Goal: Transaction & Acquisition: Purchase product/service

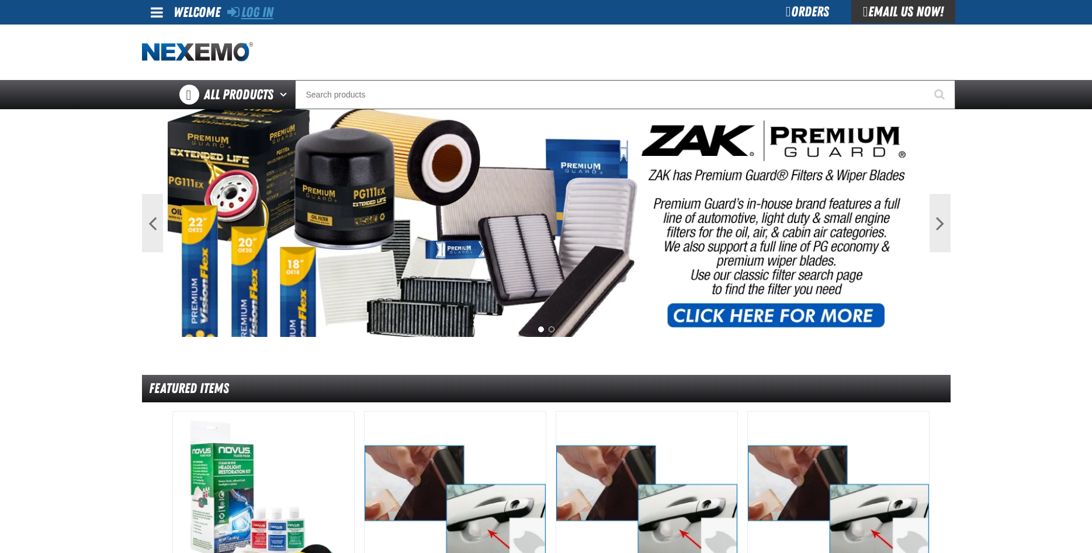
click at [252, 13] on link "Log In" at bounding box center [250, 12] width 46 height 16
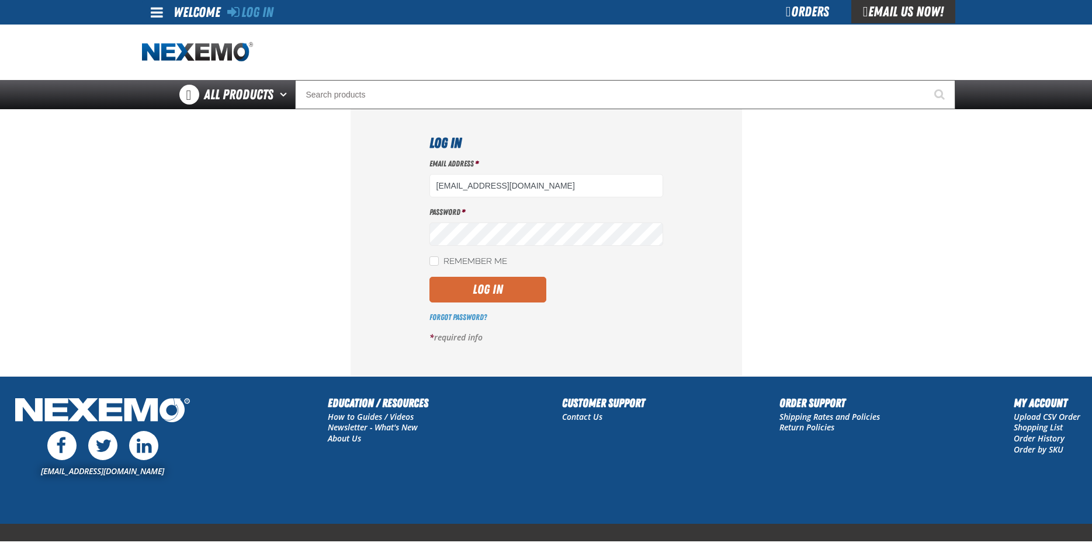
type input "ttaylor@vtaig.com"
click at [492, 280] on button "Log In" at bounding box center [487, 290] width 117 height 26
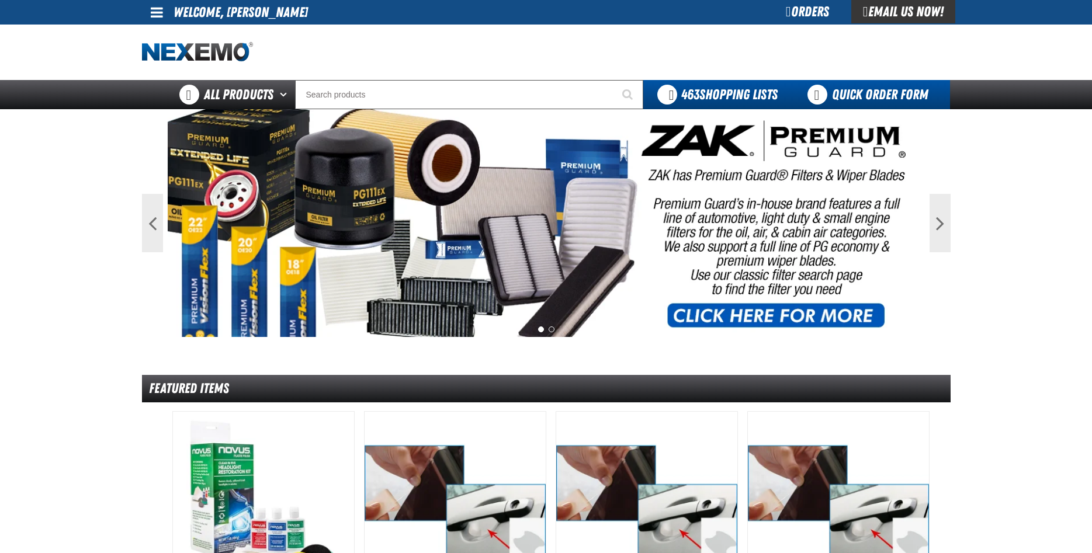
drag, startPoint x: 871, startPoint y: 94, endPoint x: 874, endPoint y: 100, distance: 6.5
click at [872, 96] on link "Quick Order Form" at bounding box center [870, 94] width 158 height 29
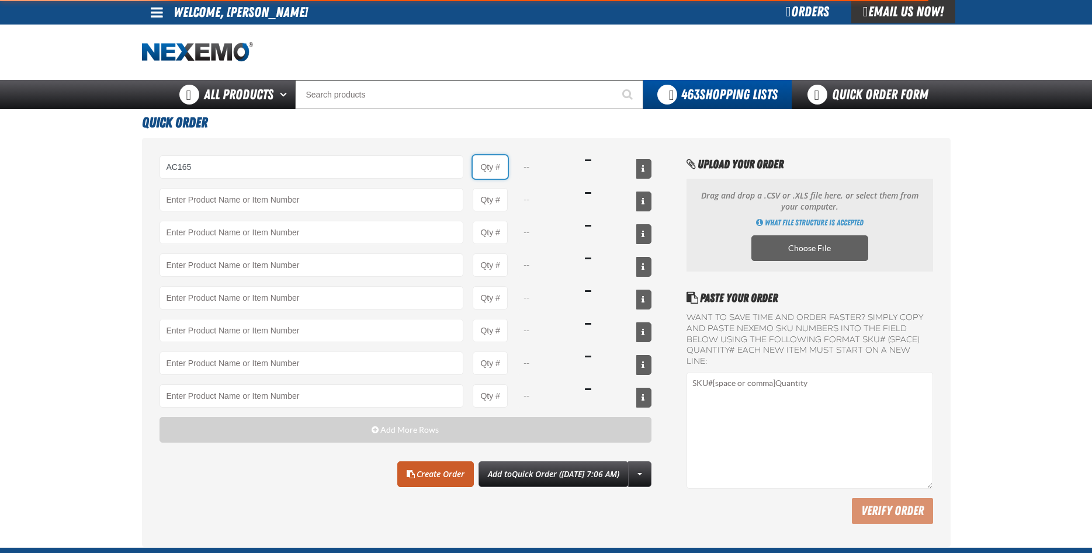
type input "AC165 - Bio-Zone Natural Odor Eliminator - ZAK Products"
type input "1"
select select "bottle"
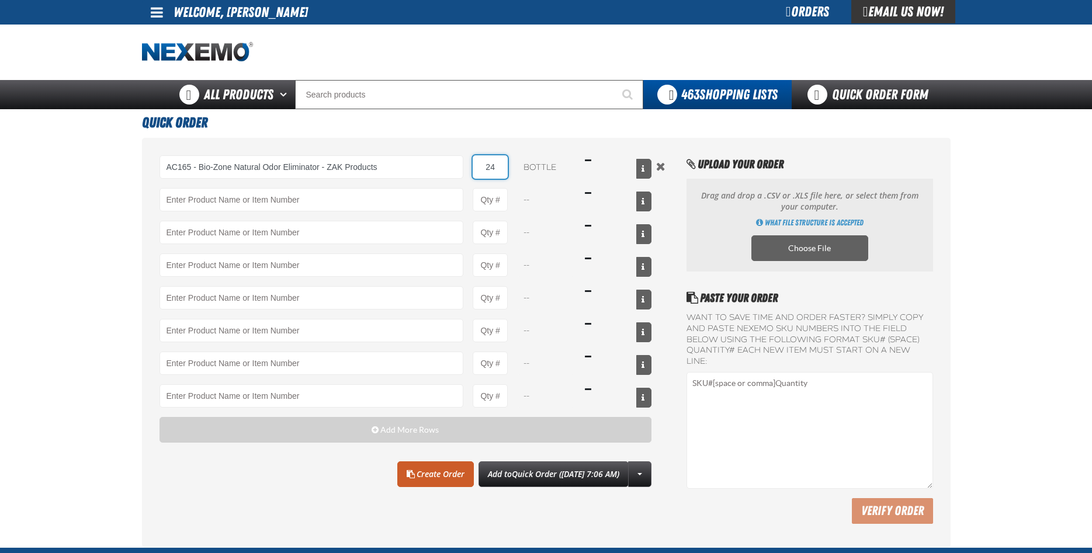
type input "24"
type input "BK200 - DOT 4 Brake Fluid Exchange Formula - 32 Ounce - ZAK Products"
type input "1"
select select "bottle"
type input "36"
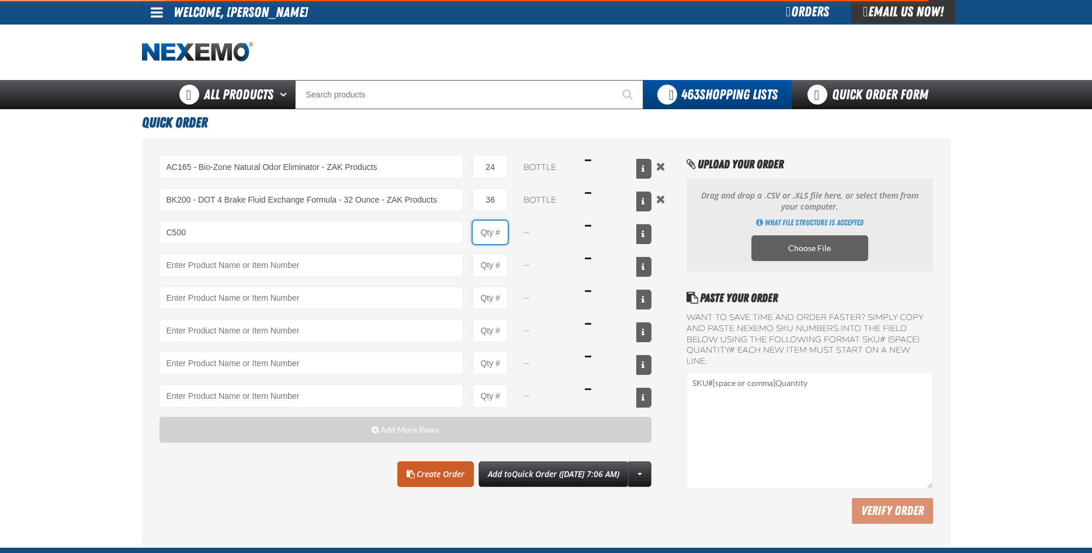
type input "C500 - Synthetic Engine Oil Booster - ZAK Products"
type input "1"
select select "bottle"
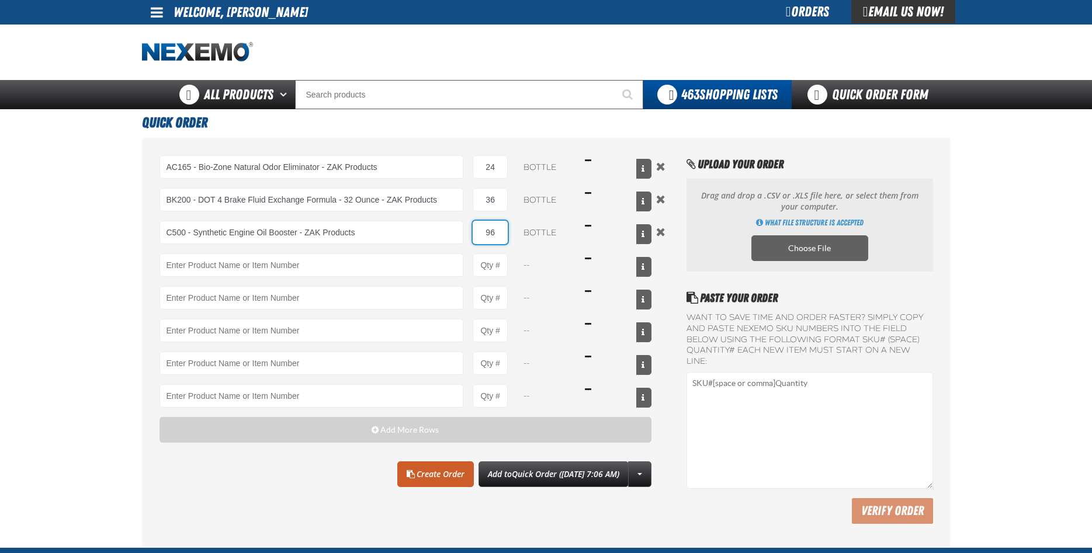
type input "96"
type input "F610 - Z-Tech - ZAK Products"
type input "1"
select select "bottle"
type input "72"
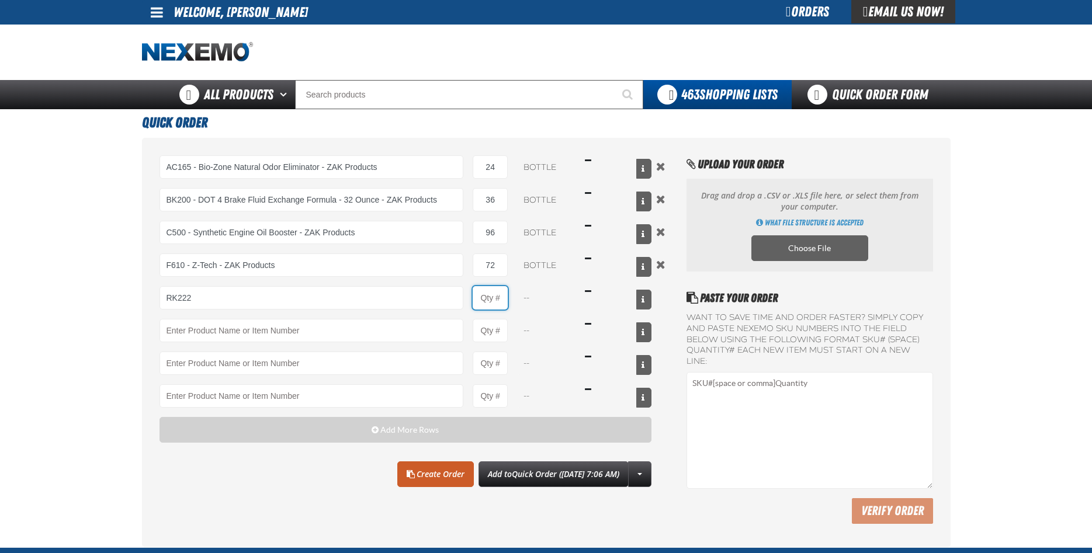
type input "RK222 - Universal Cooling System Service Kit - ZAK Products"
type input "1"
select select "kit"
type input "12"
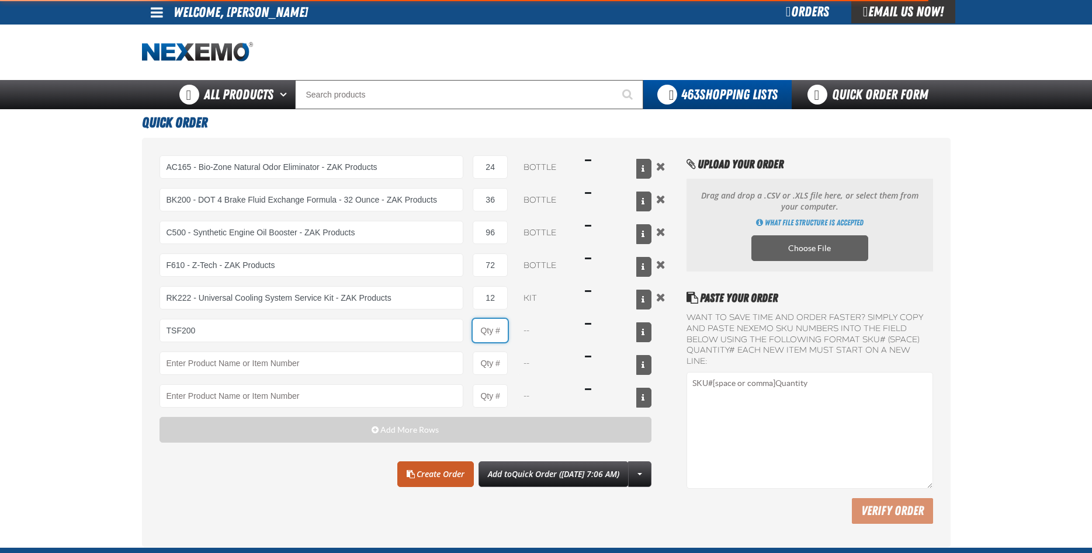
type input "TSF200 - 2-Step GDI Intake Cleaning Service"
type input "1"
select select "kit"
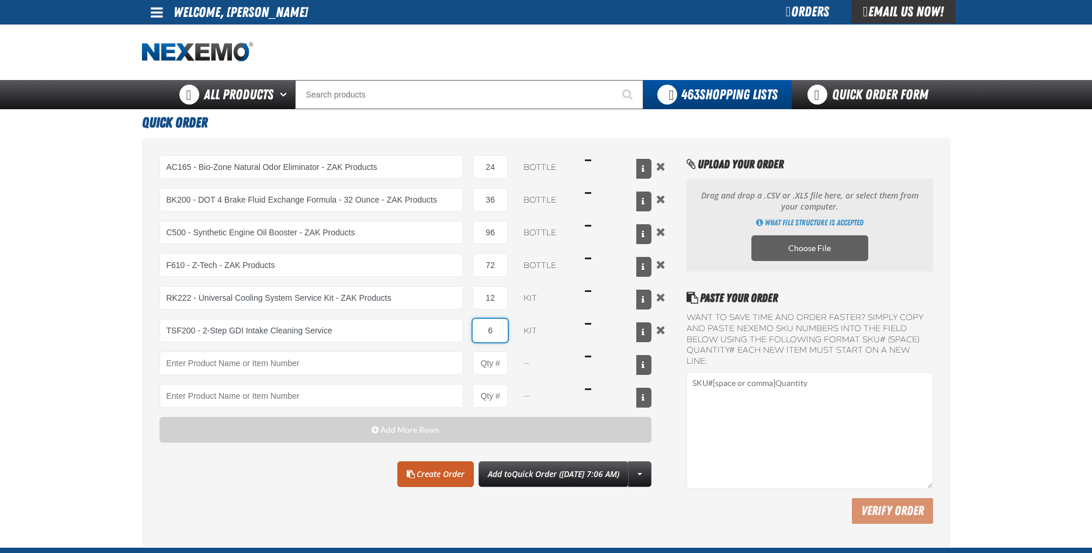
type input "6"
click at [415, 484] on link "Create Order" at bounding box center [435, 474] width 77 height 26
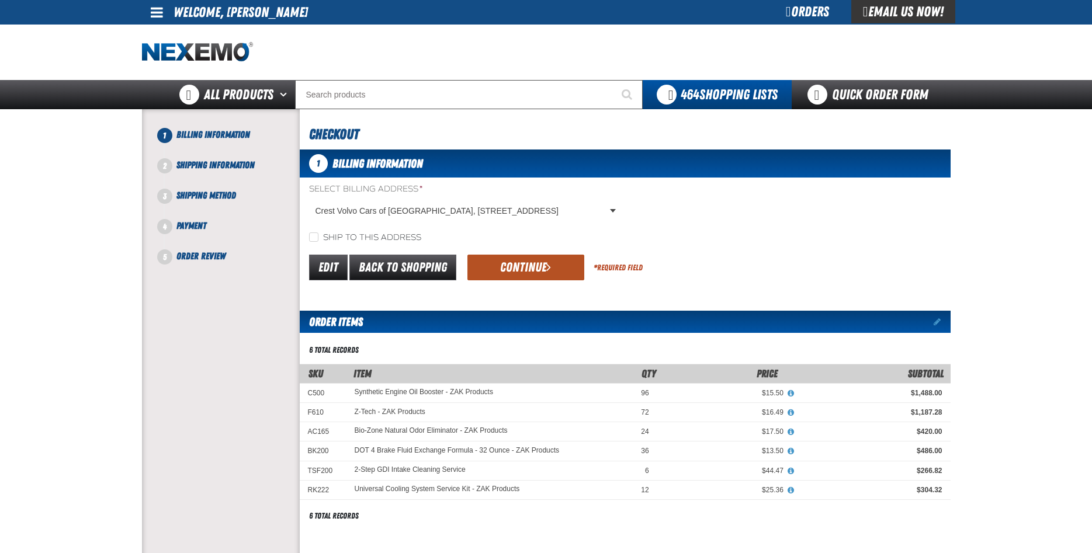
click at [529, 271] on button "Continue" at bounding box center [525, 268] width 117 height 26
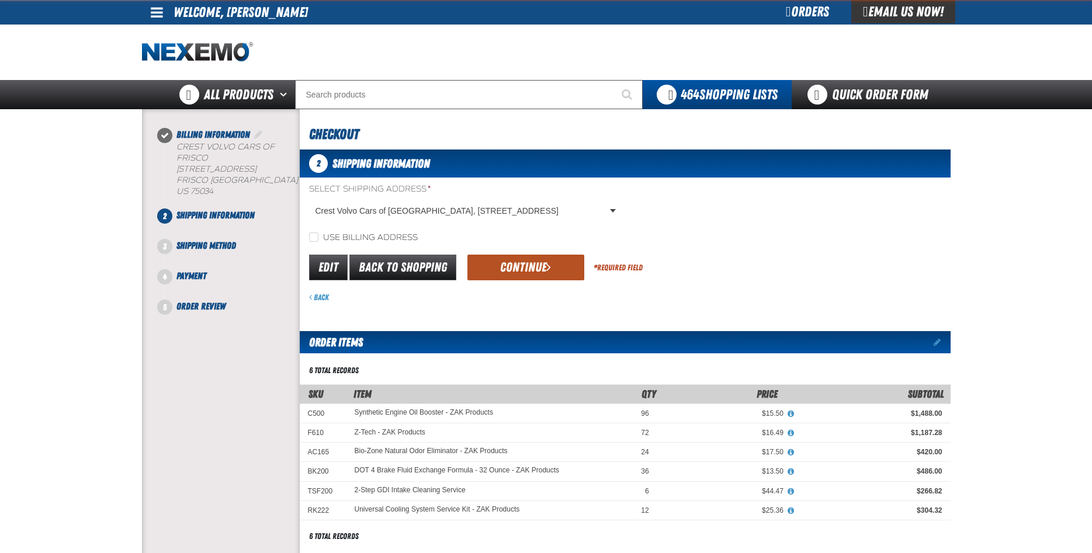
click at [521, 267] on button "Continue" at bounding box center [525, 268] width 117 height 26
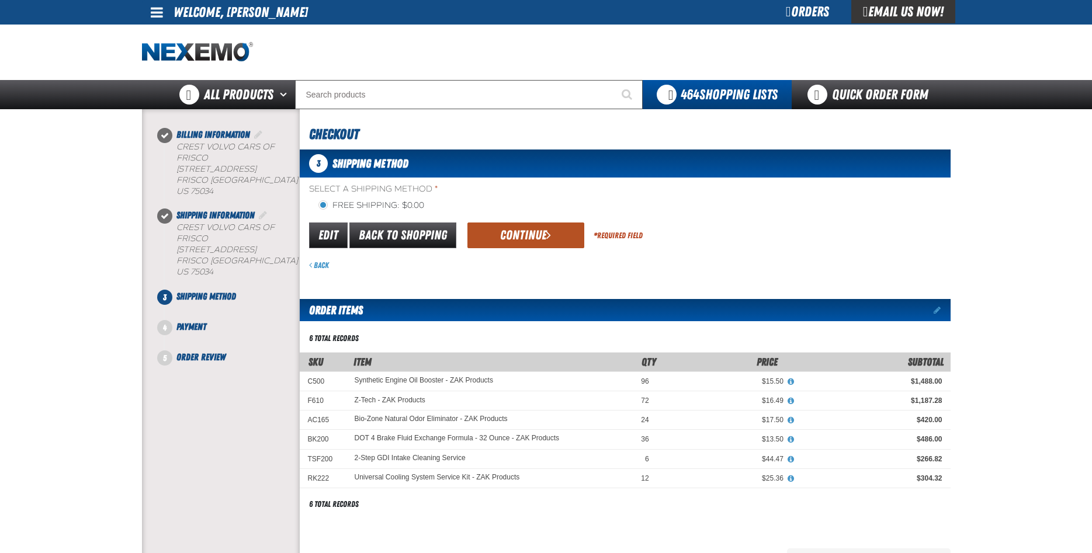
click at [507, 237] on button "Continue" at bounding box center [525, 236] width 117 height 26
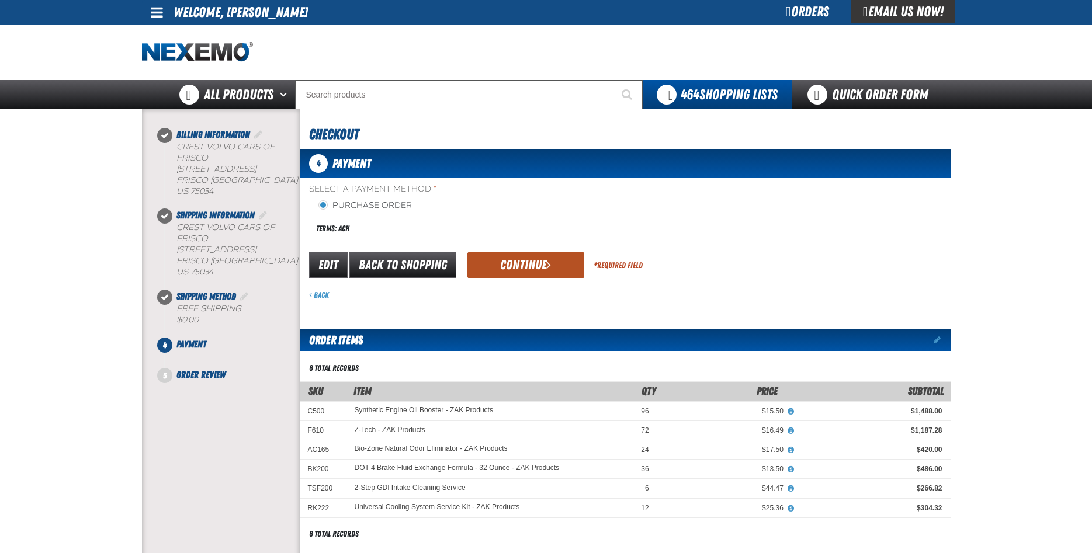
click at [516, 269] on button "Continue" at bounding box center [525, 265] width 117 height 26
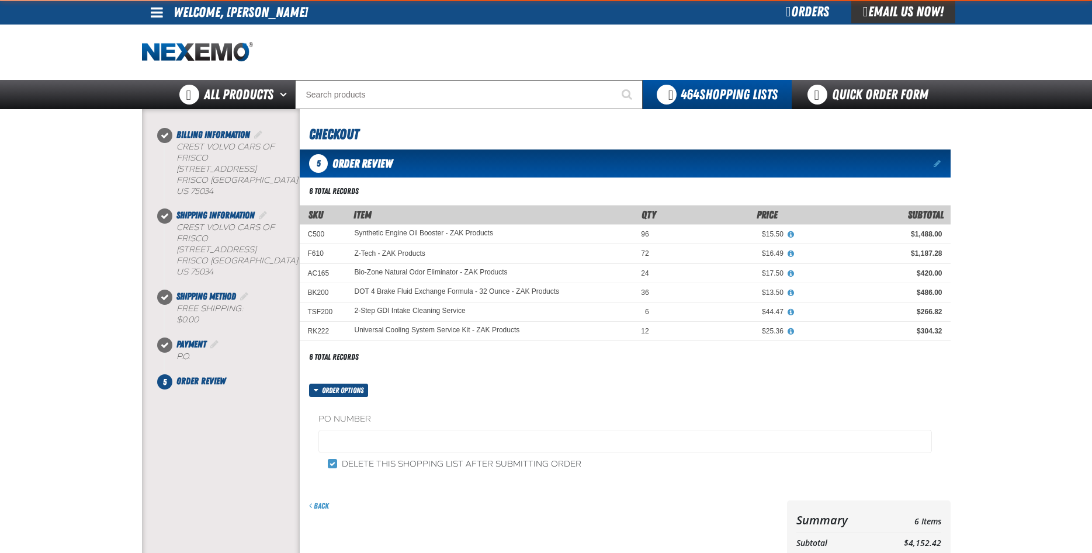
scroll to position [272, 0]
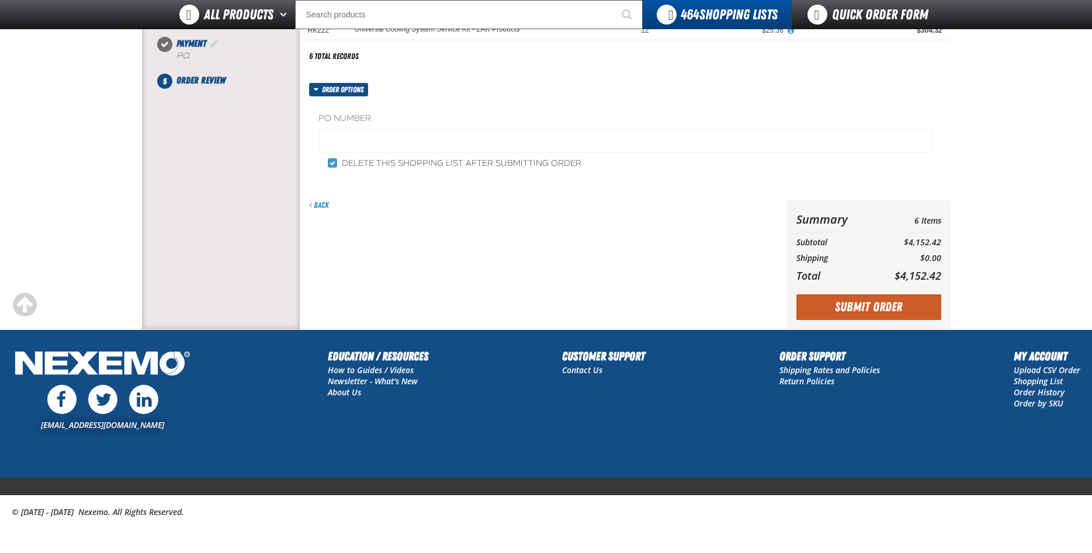
click at [384, 128] on fieldset "PO Number" at bounding box center [624, 135] width 613 height 44
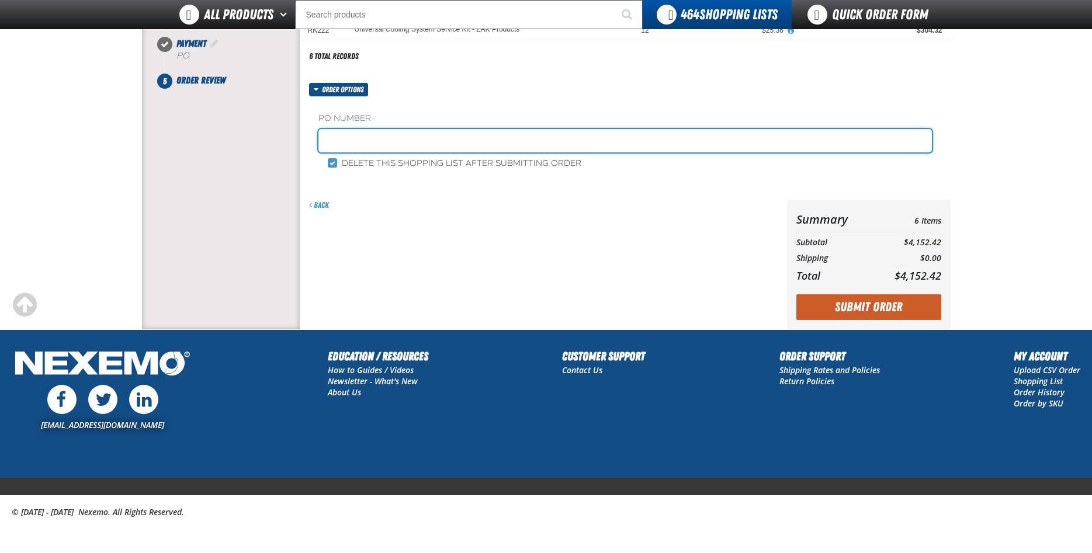
click at [376, 137] on input "text" at bounding box center [624, 140] width 613 height 23
type input "199879"
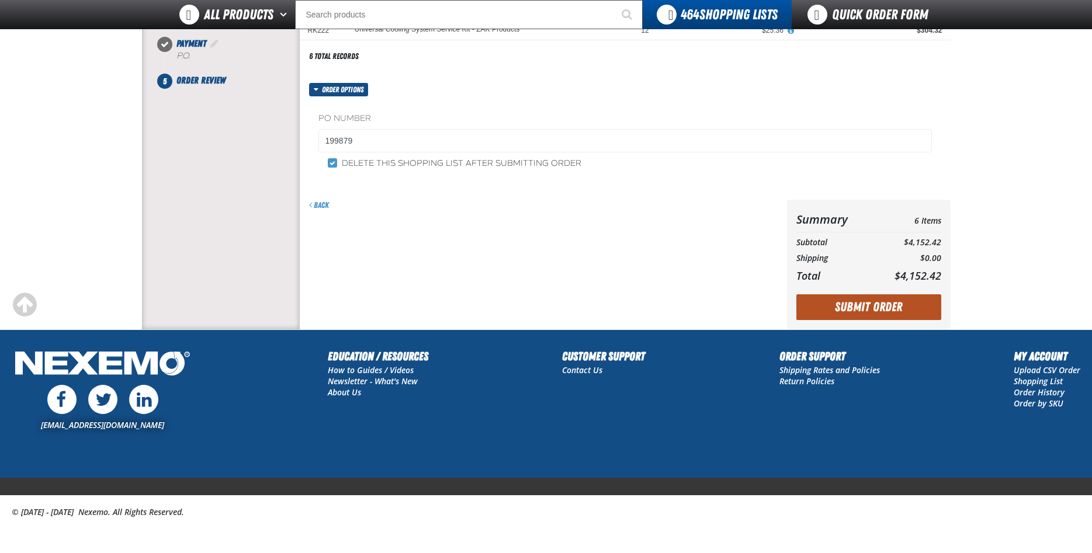
click at [889, 307] on button "Submit Order" at bounding box center [868, 307] width 145 height 26
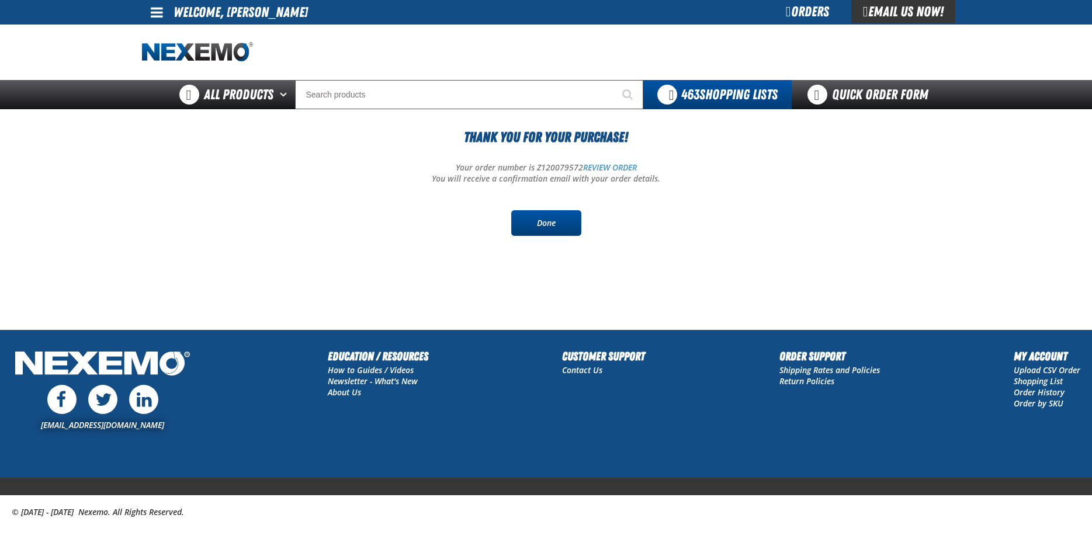
click at [558, 222] on link "Done" at bounding box center [546, 223] width 70 height 26
click at [165, 18] on link at bounding box center [158, 12] width 32 height 25
click at [175, 55] on link "Sign Out Sign Out" at bounding box center [167, 56] width 40 height 11
